Goal: Task Accomplishment & Management: Complete application form

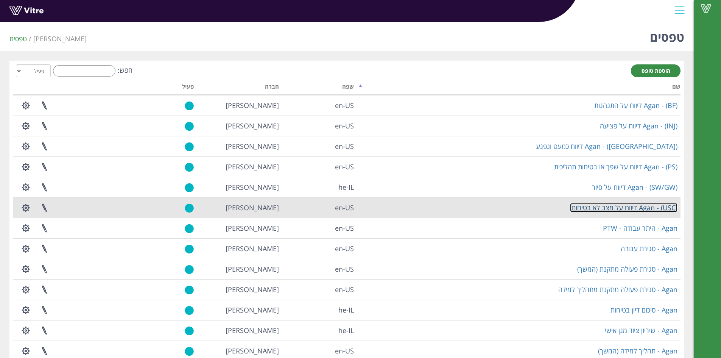
click at [641, 209] on link "Agan - (USC) דיווח על מצב לא בטיחותי" at bounding box center [624, 207] width 108 height 9
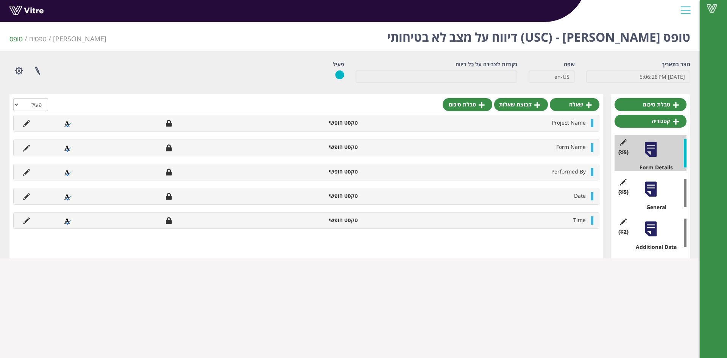
click at [650, 239] on div "(2 ) Additional Data" at bounding box center [650, 233] width 72 height 36
click at [650, 231] on div at bounding box center [650, 228] width 17 height 17
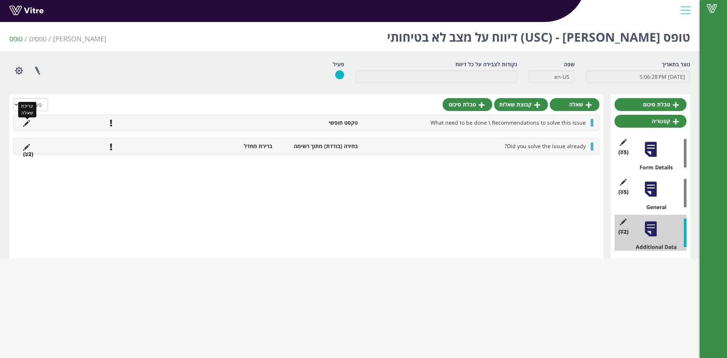
click at [29, 124] on icon at bounding box center [26, 123] width 7 height 7
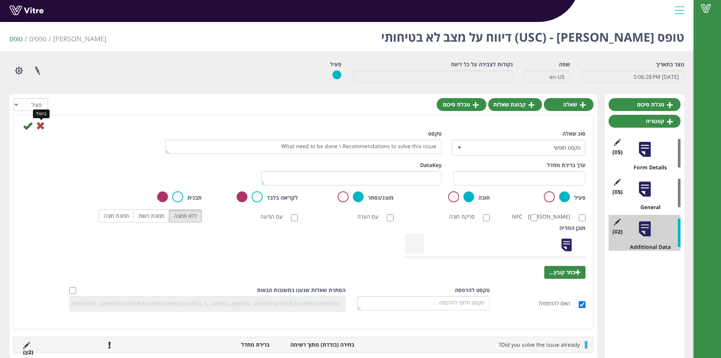
click at [37, 125] on icon at bounding box center [40, 125] width 9 height 9
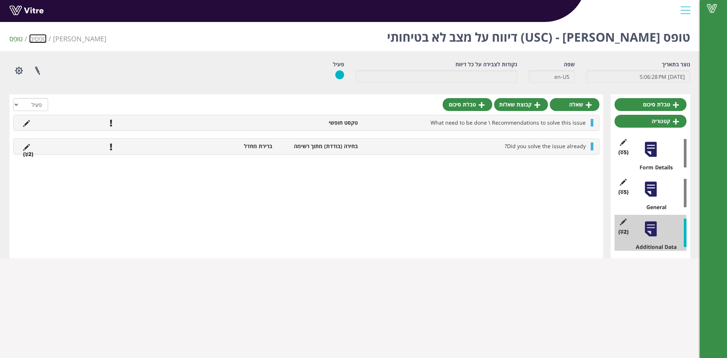
click at [38, 39] on link "טפסים" at bounding box center [37, 38] width 17 height 9
click at [26, 9] on link at bounding box center [37, 13] width 57 height 14
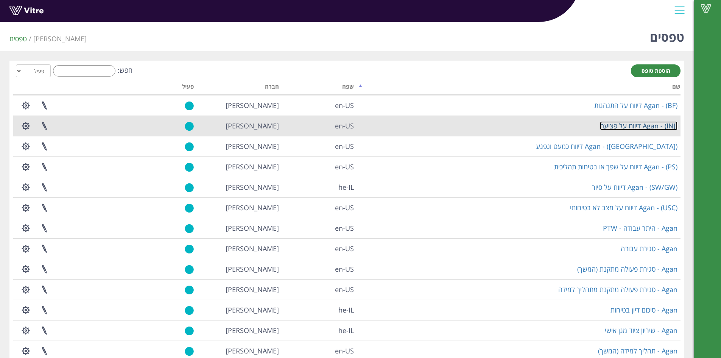
click at [624, 127] on link "Agan - (INJ) דיווח על פציעה" at bounding box center [639, 125] width 78 height 9
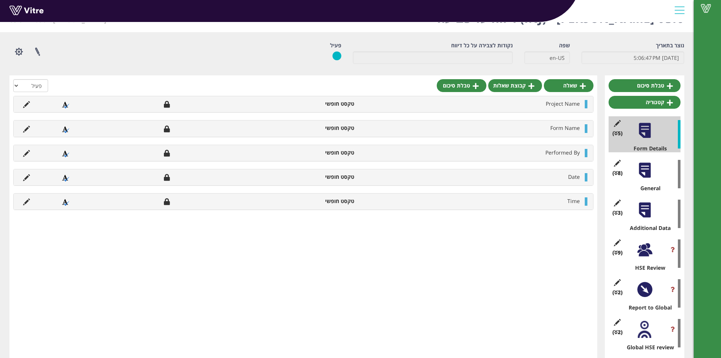
scroll to position [29, 0]
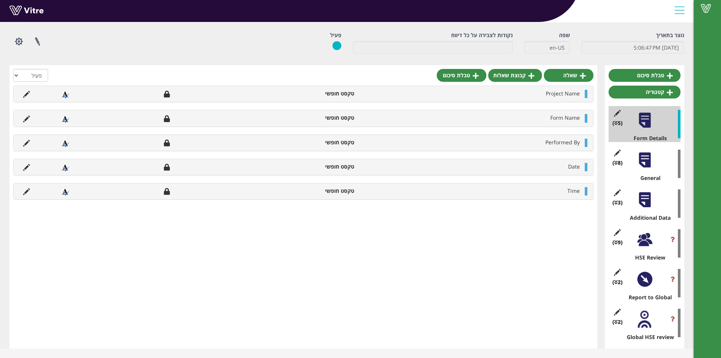
click at [637, 248] on div "(9 ) HSE Review" at bounding box center [645, 243] width 72 height 36
click at [642, 245] on div at bounding box center [644, 239] width 17 height 17
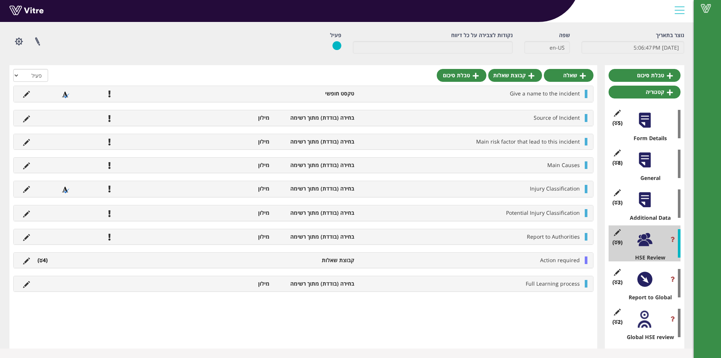
click at [40, 260] on icon at bounding box center [40, 260] width 3 height 5
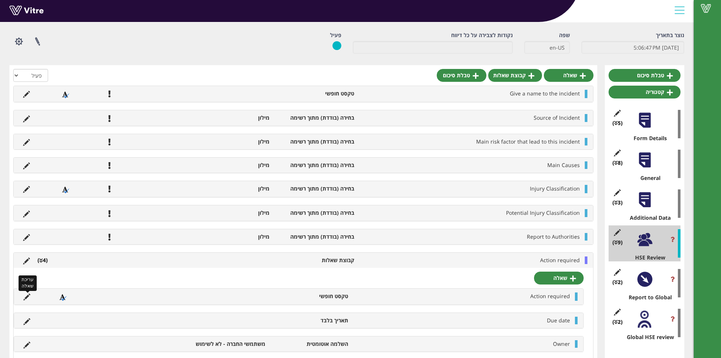
click at [25, 298] on icon at bounding box center [26, 296] width 7 height 7
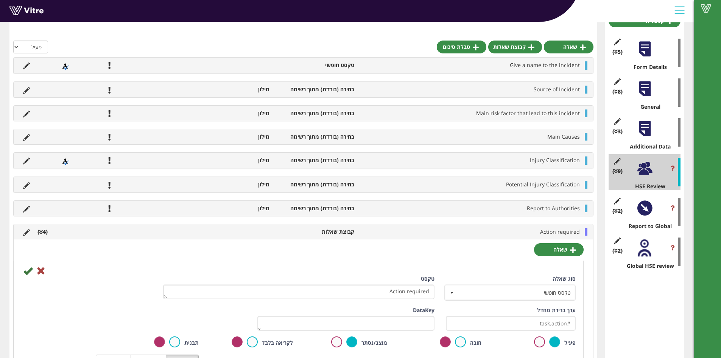
scroll to position [105, 0]
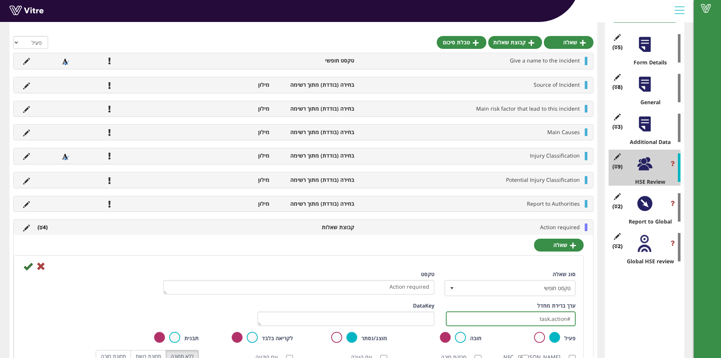
drag, startPoint x: 498, startPoint y: 319, endPoint x: 585, endPoint y: 319, distance: 87.5
click at [39, 267] on icon at bounding box center [40, 266] width 9 height 9
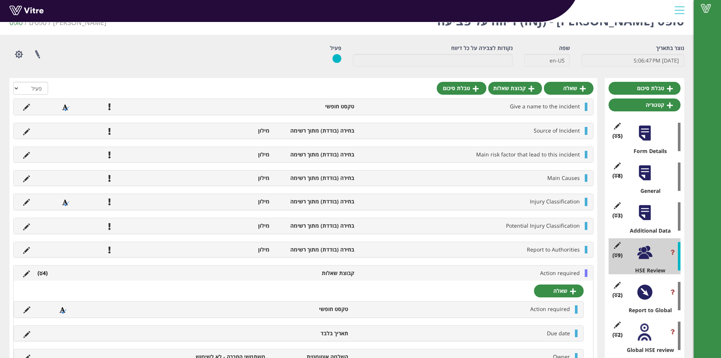
scroll to position [0, 0]
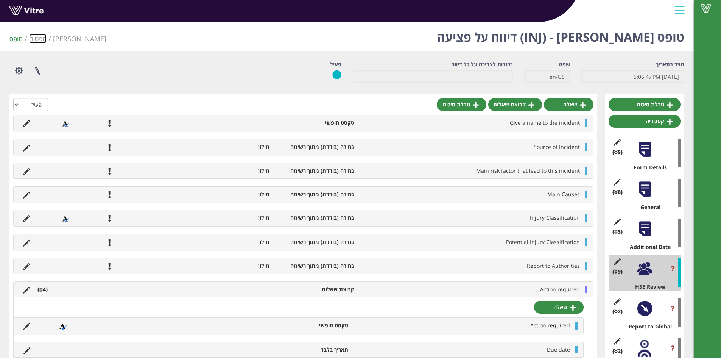
click at [36, 41] on link "טפסים" at bounding box center [37, 38] width 17 height 9
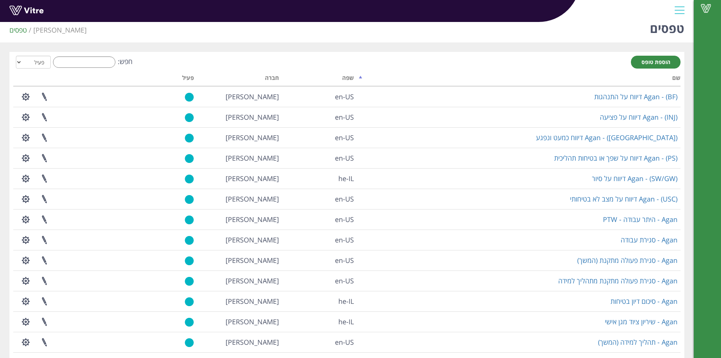
scroll to position [3, 0]
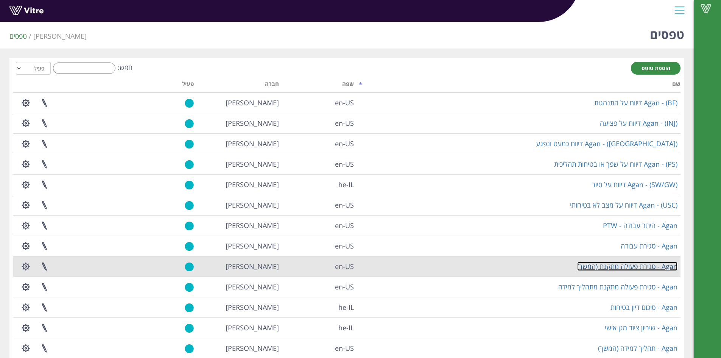
click at [636, 264] on link "Agan - סגירת פעולה מתקנת (המשך)" at bounding box center [627, 266] width 100 height 9
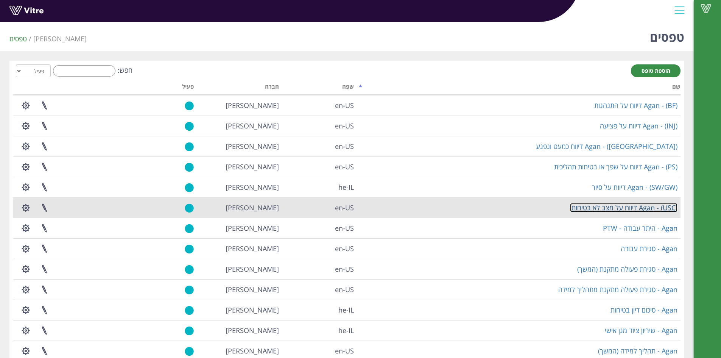
click at [636, 205] on link "Agan - (USC) דיווח על מצב לא בטיחותי" at bounding box center [624, 207] width 108 height 9
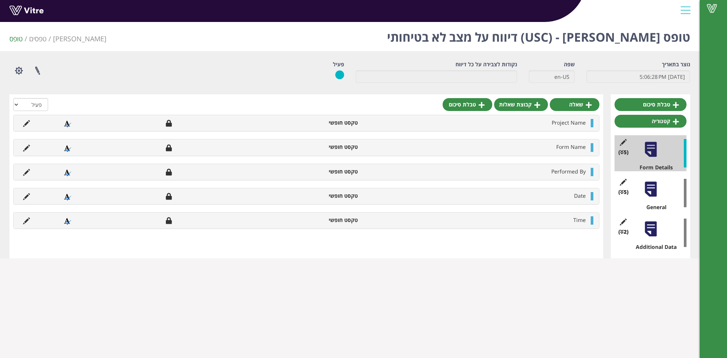
click at [662, 221] on div "(2 ) Additional Data" at bounding box center [650, 233] width 72 height 36
click at [657, 227] on div at bounding box center [650, 228] width 17 height 17
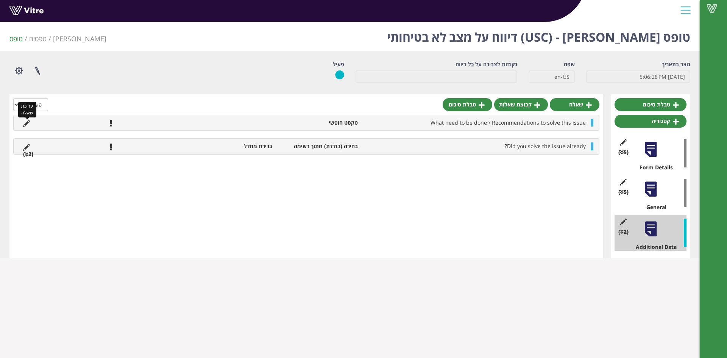
click at [24, 123] on icon at bounding box center [26, 123] width 7 height 7
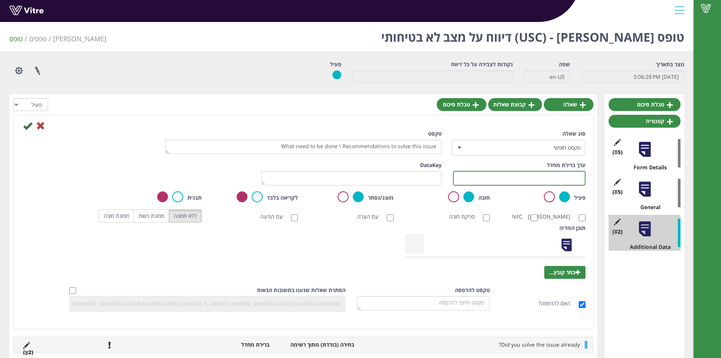
click at [538, 176] on input "text" at bounding box center [519, 178] width 133 height 15
paste input "#task.action"
type input "#task.action"
click at [28, 124] on icon at bounding box center [27, 125] width 9 height 9
click at [27, 126] on icon at bounding box center [27, 125] width 9 height 9
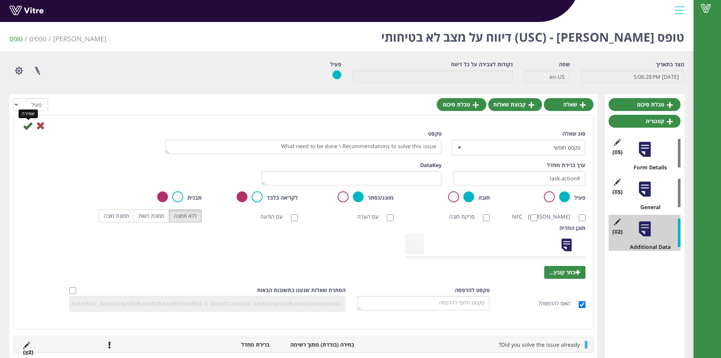
click at [27, 126] on icon at bounding box center [27, 125] width 9 height 9
click at [26, 126] on icon at bounding box center [27, 125] width 9 height 9
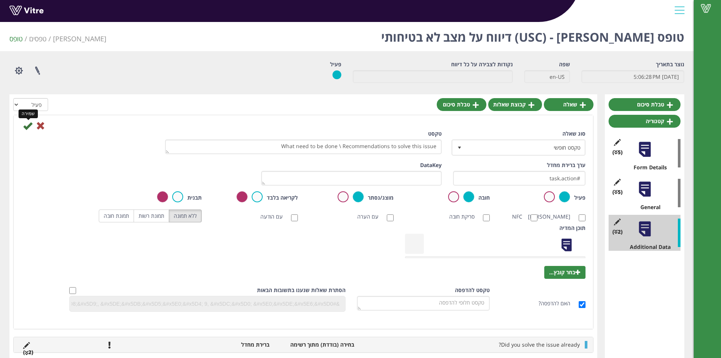
click at [26, 126] on icon at bounding box center [27, 125] width 9 height 9
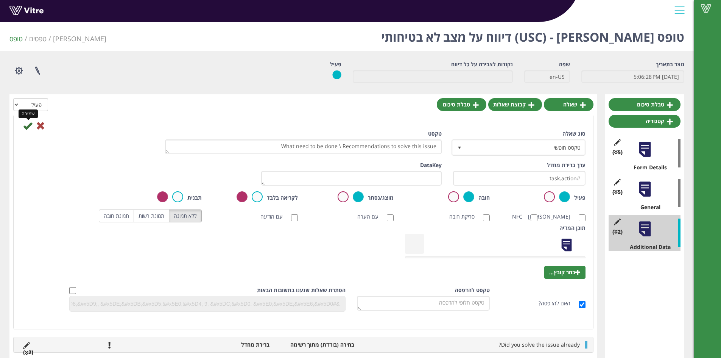
click at [26, 126] on icon at bounding box center [27, 125] width 9 height 9
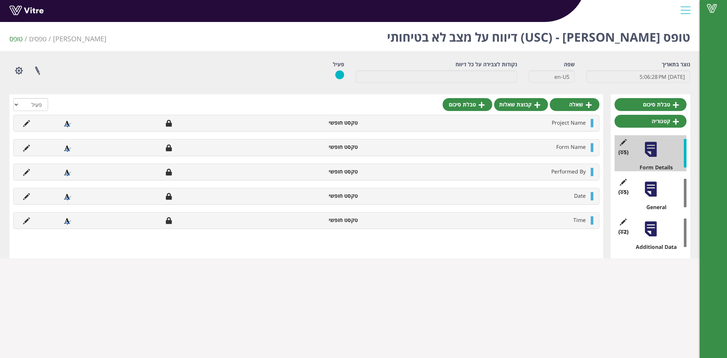
click at [648, 231] on div at bounding box center [650, 228] width 17 height 17
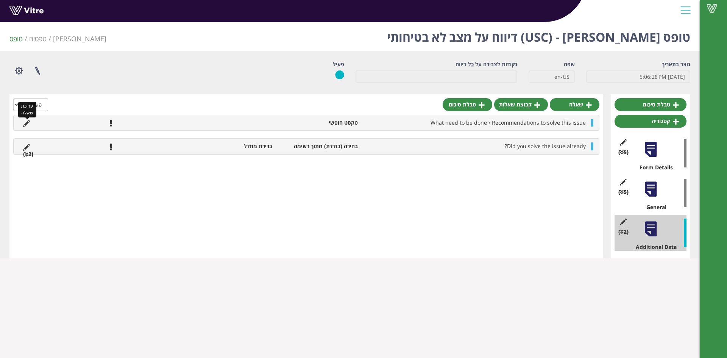
click at [28, 124] on icon at bounding box center [26, 123] width 7 height 7
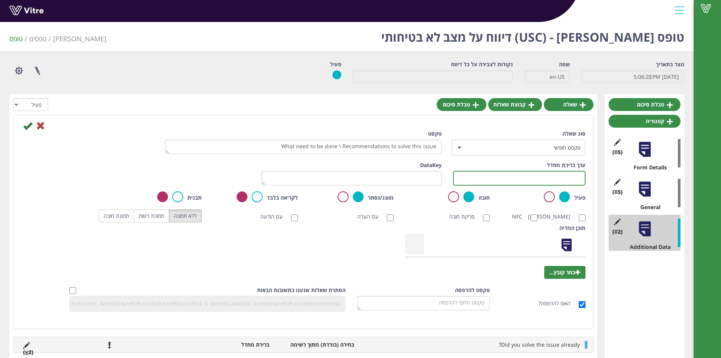
click at [512, 180] on input "text" at bounding box center [519, 178] width 133 height 15
paste input "#task.action"
type input "#task.action"
click at [29, 127] on icon at bounding box center [27, 125] width 9 height 9
click at [28, 125] on icon at bounding box center [27, 125] width 9 height 9
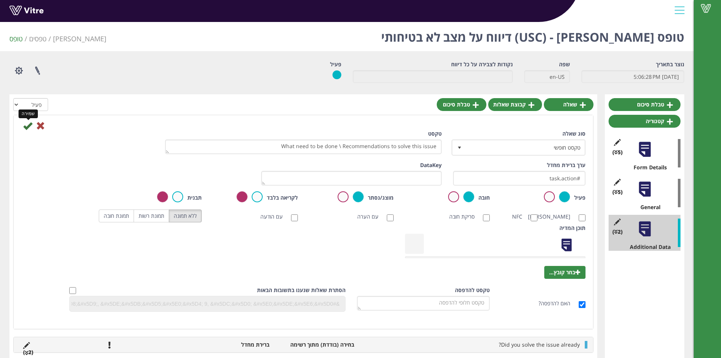
click at [28, 125] on icon at bounding box center [27, 125] width 9 height 9
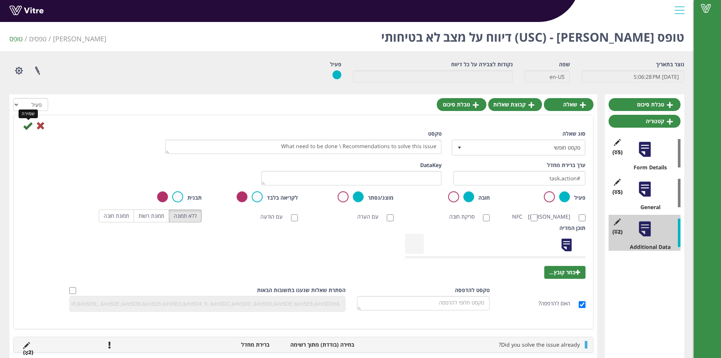
click at [28, 125] on icon at bounding box center [27, 125] width 9 height 9
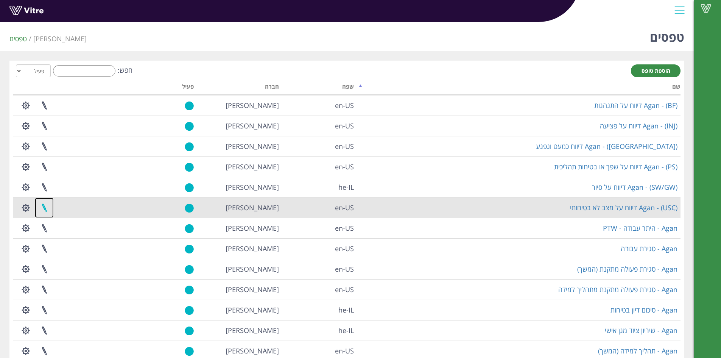
click at [42, 209] on link at bounding box center [44, 208] width 19 height 20
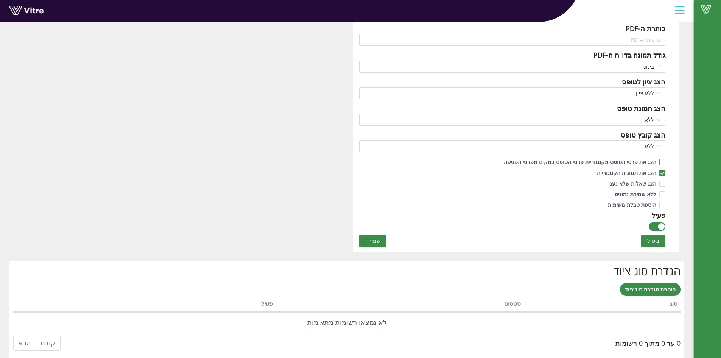
scroll to position [344, 0]
